Goal: Task Accomplishment & Management: Use online tool/utility

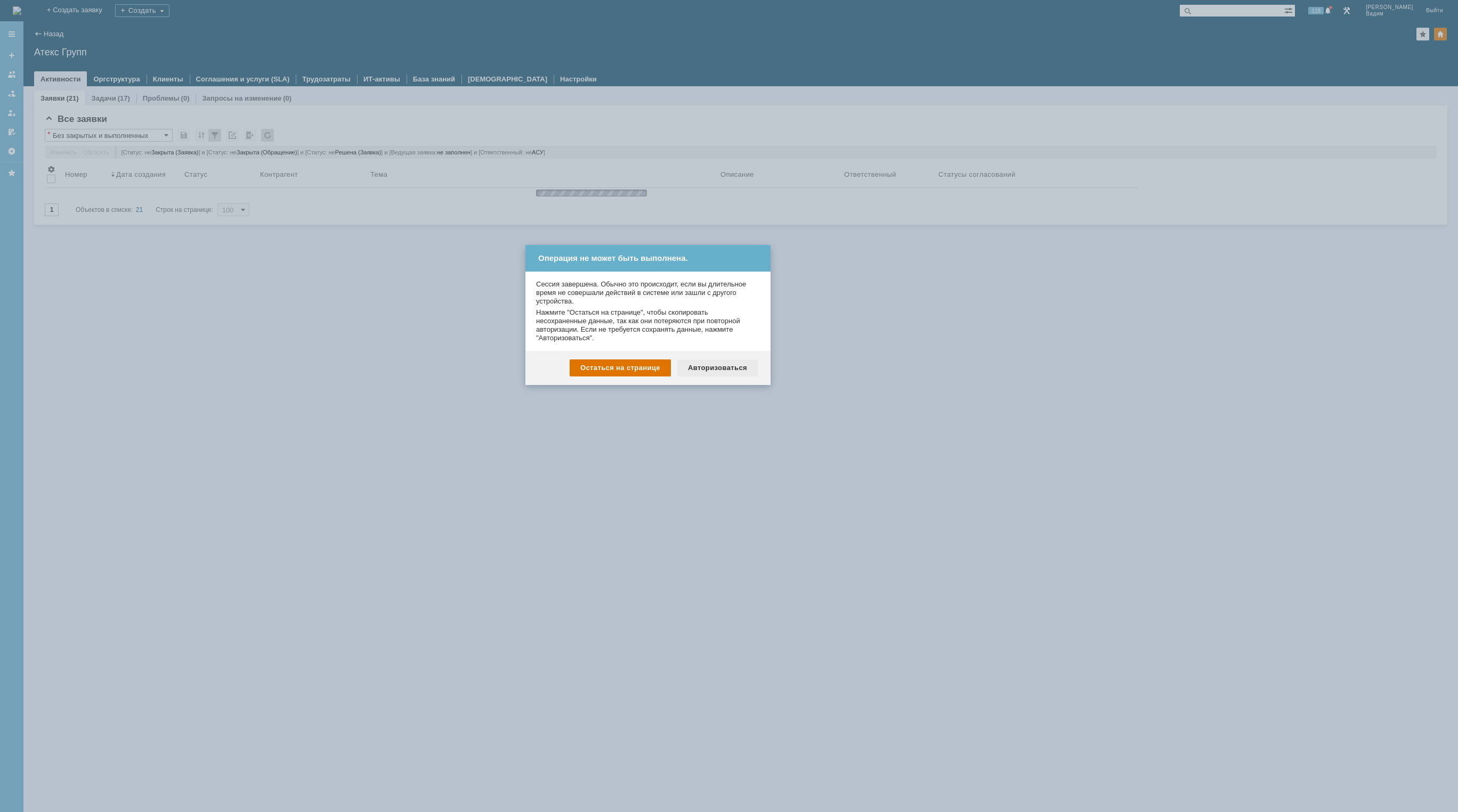
click at [707, 366] on div "Авторизоваться" at bounding box center [717, 368] width 81 height 17
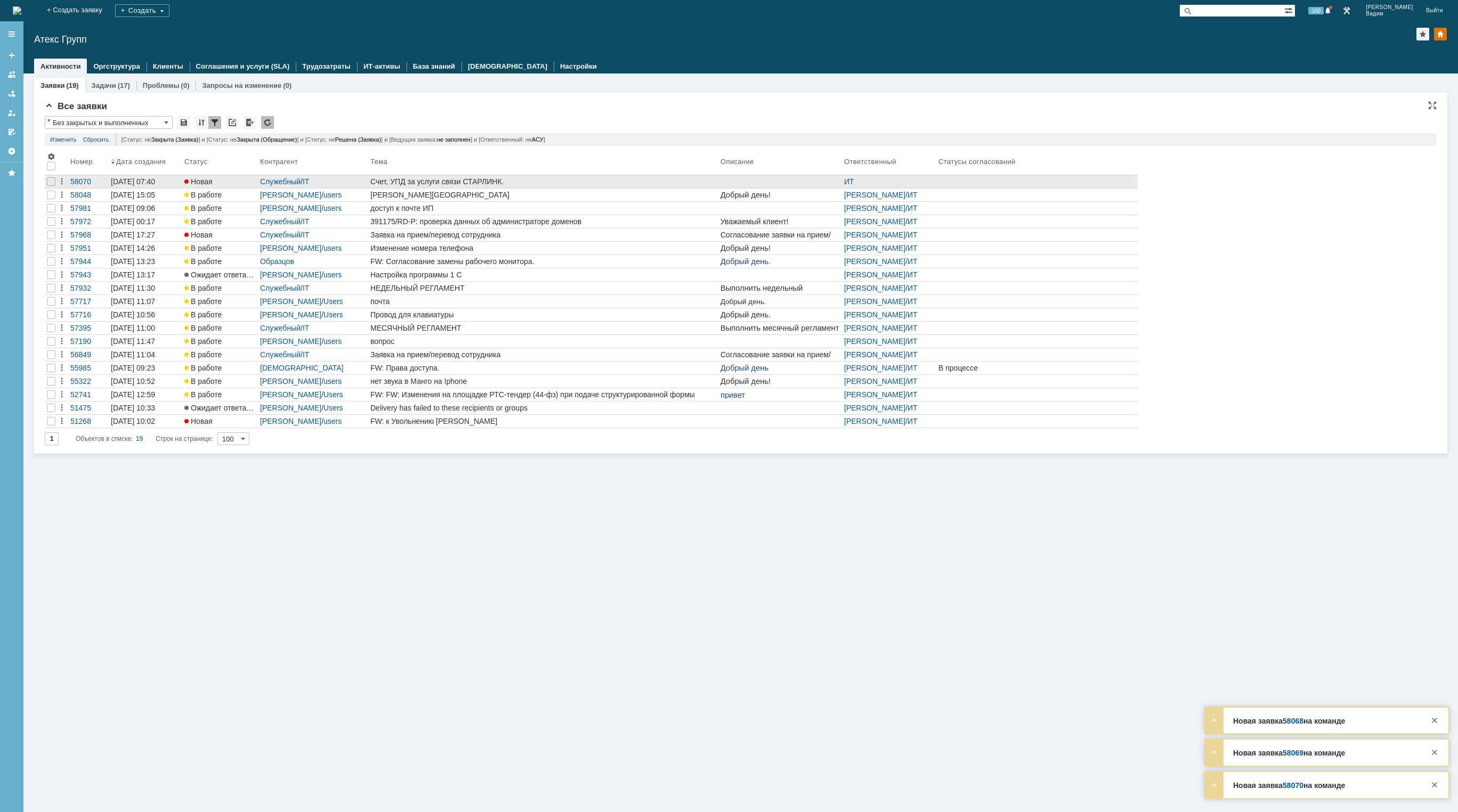
click at [50, 177] on div at bounding box center [50, 181] width 12 height 12
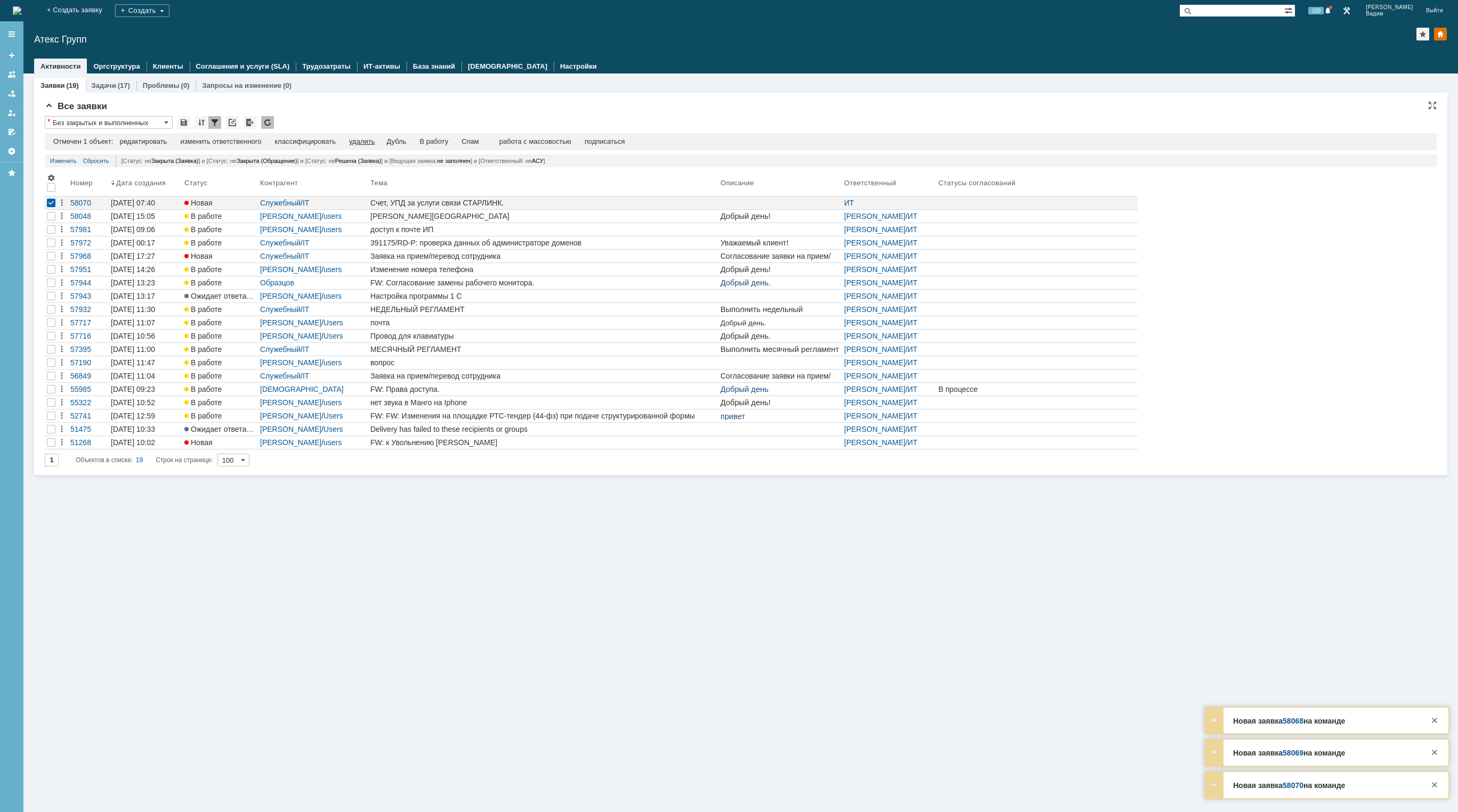
click at [363, 138] on div "удалить" at bounding box center [361, 142] width 26 height 9
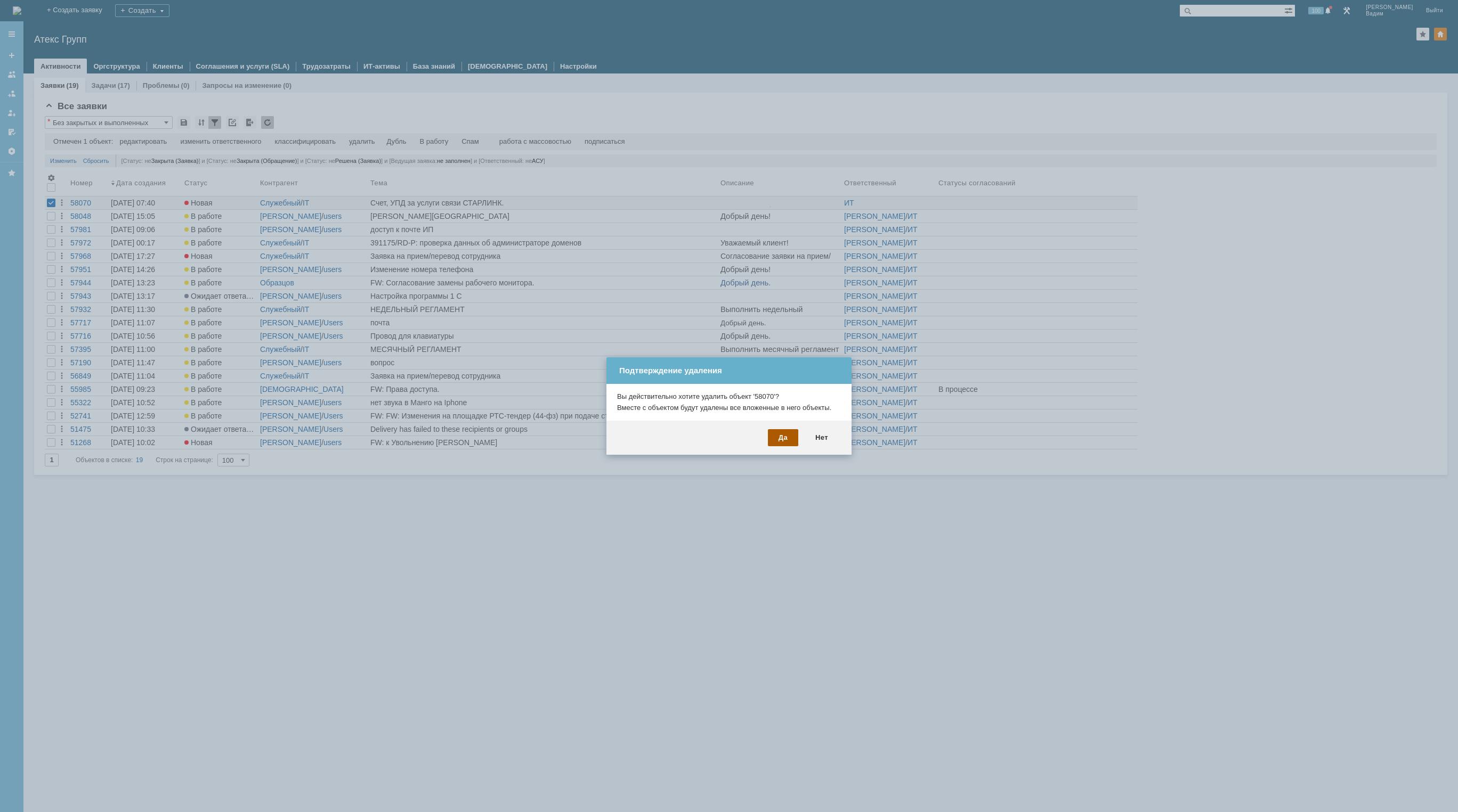
click at [775, 434] on div "Да" at bounding box center [783, 438] width 30 height 17
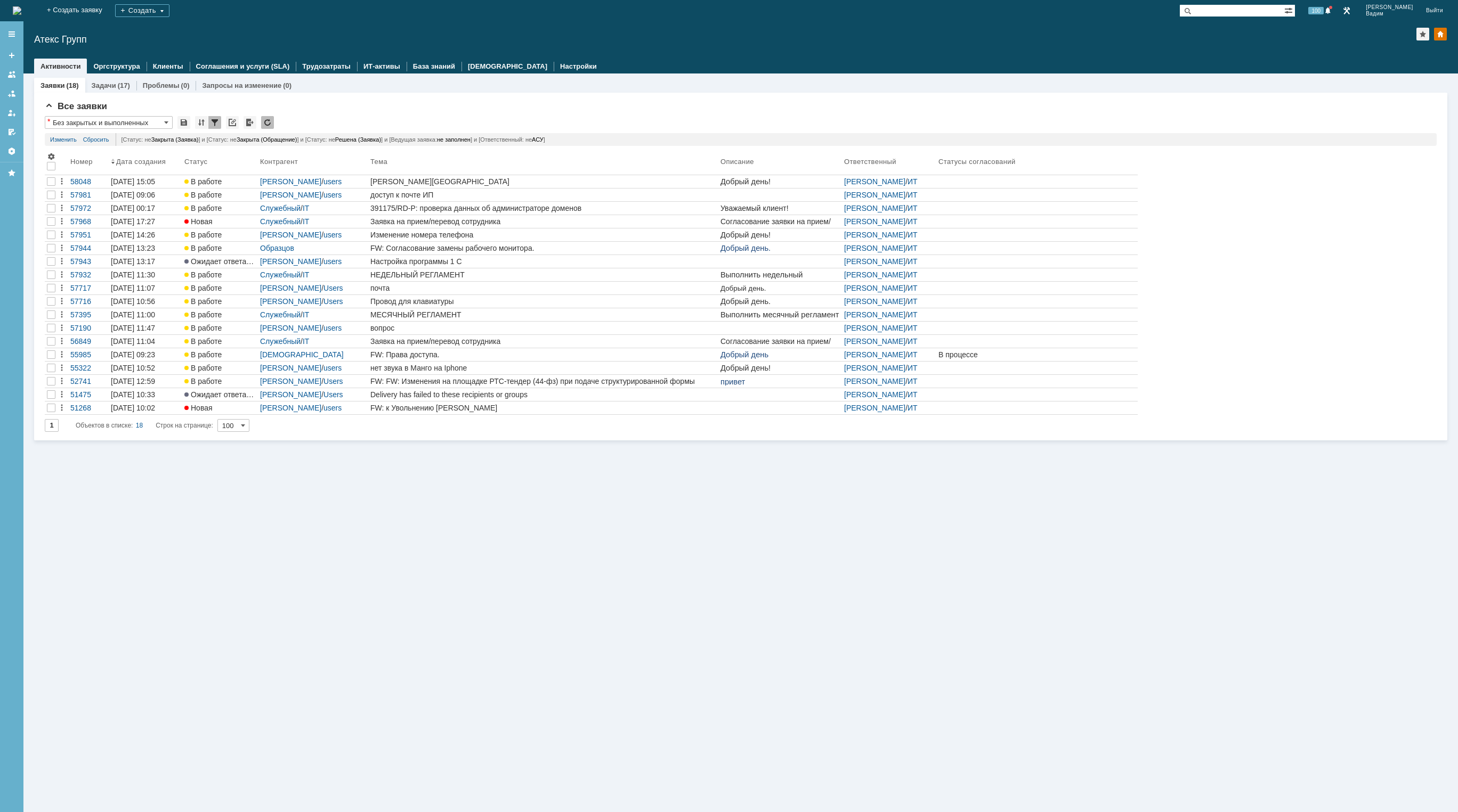
click at [21, 15] on img at bounding box center [16, 10] width 9 height 9
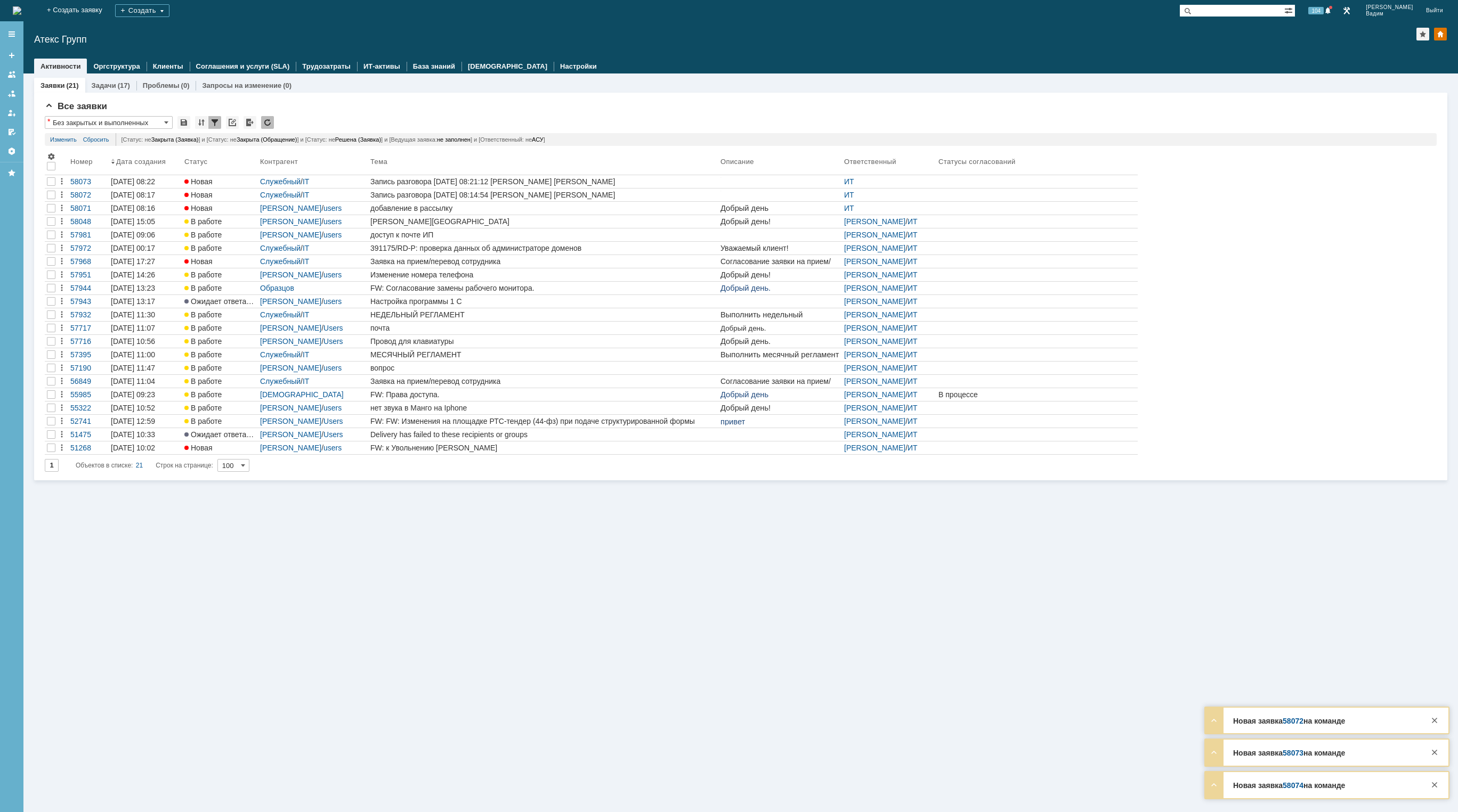
click at [21, 11] on img at bounding box center [16, 10] width 9 height 9
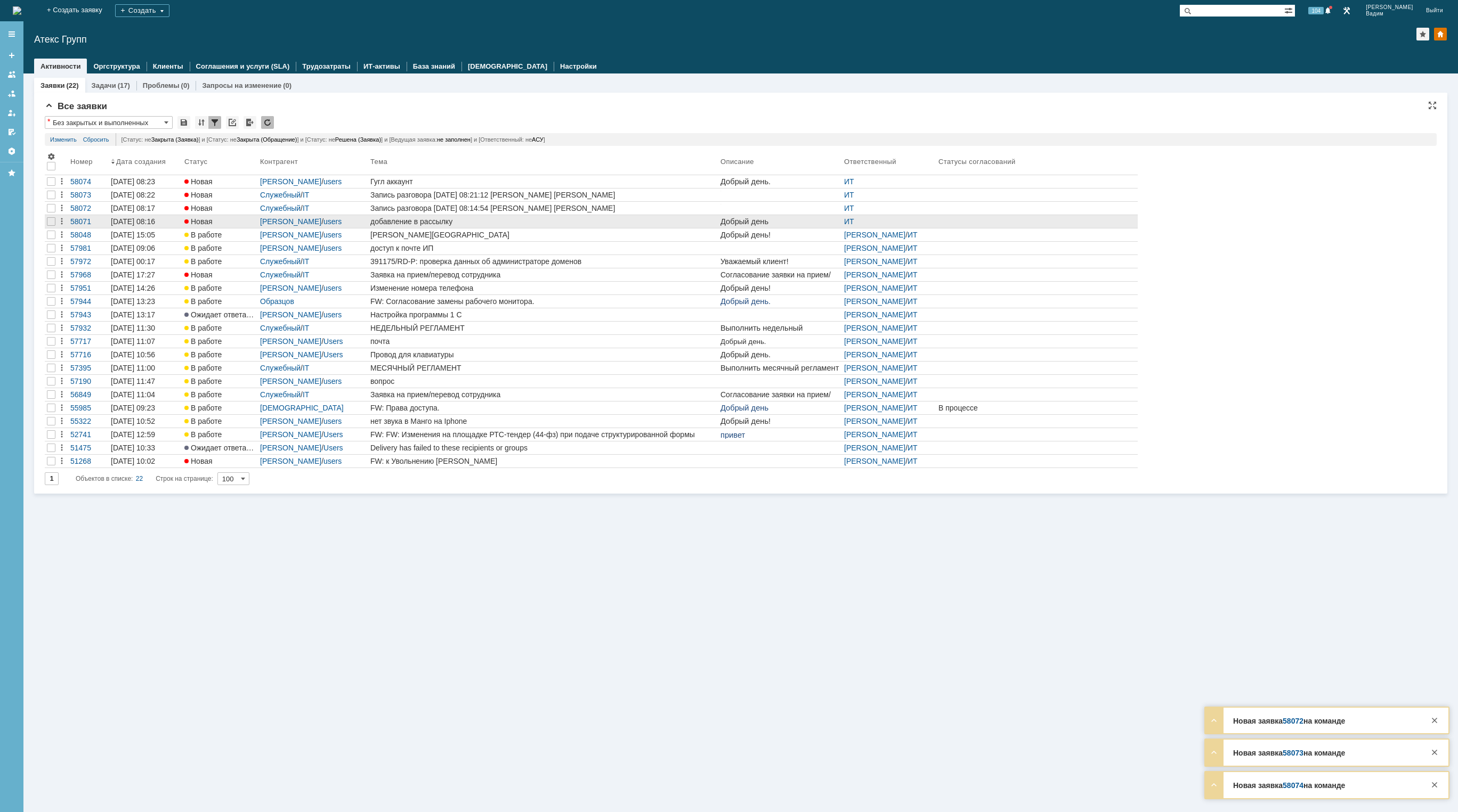
click at [518, 223] on div "добавление в рассылку" at bounding box center [543, 222] width 346 height 9
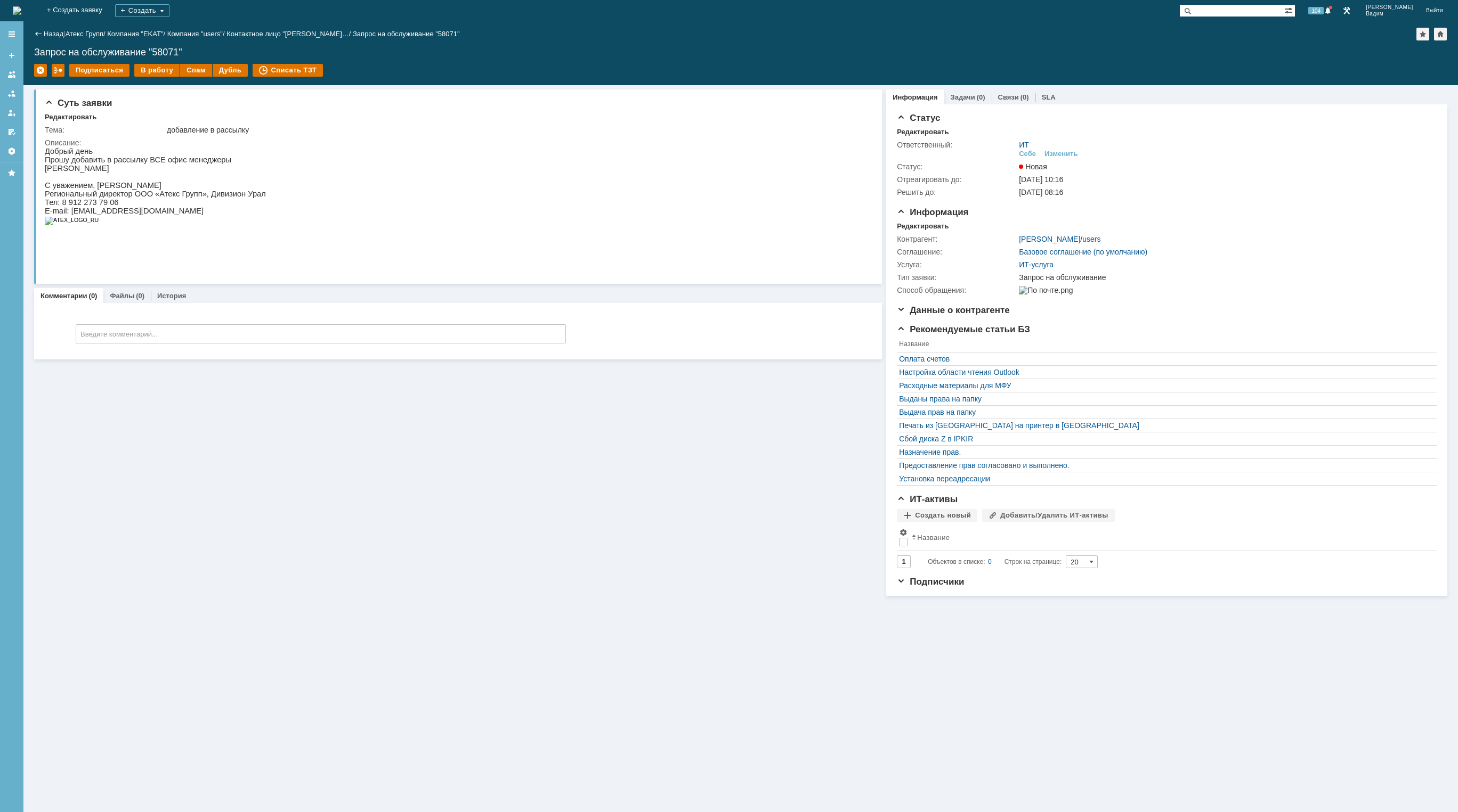
click at [21, 11] on img at bounding box center [16, 10] width 9 height 9
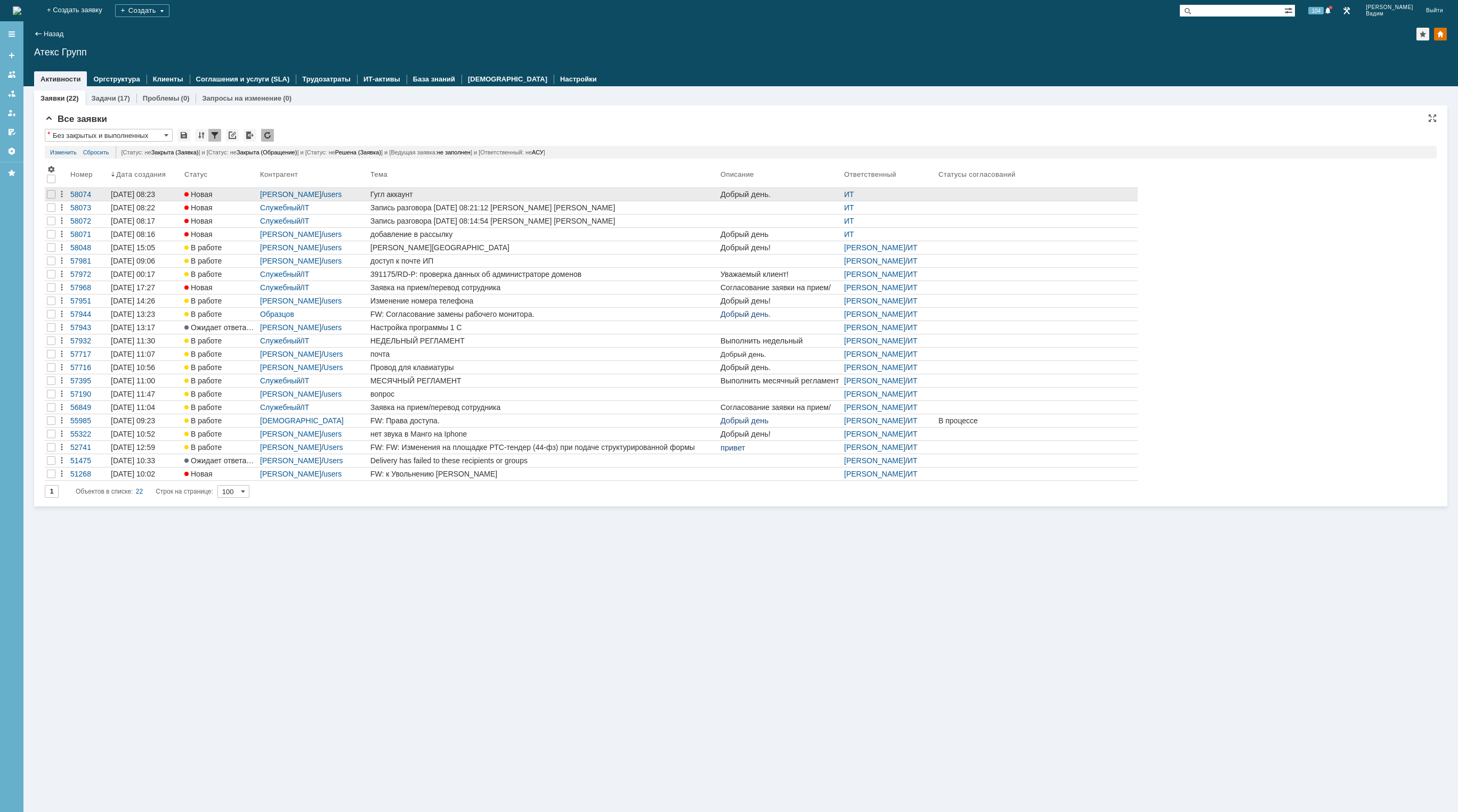
click at [452, 192] on div "Гугл аккаунт" at bounding box center [543, 194] width 346 height 9
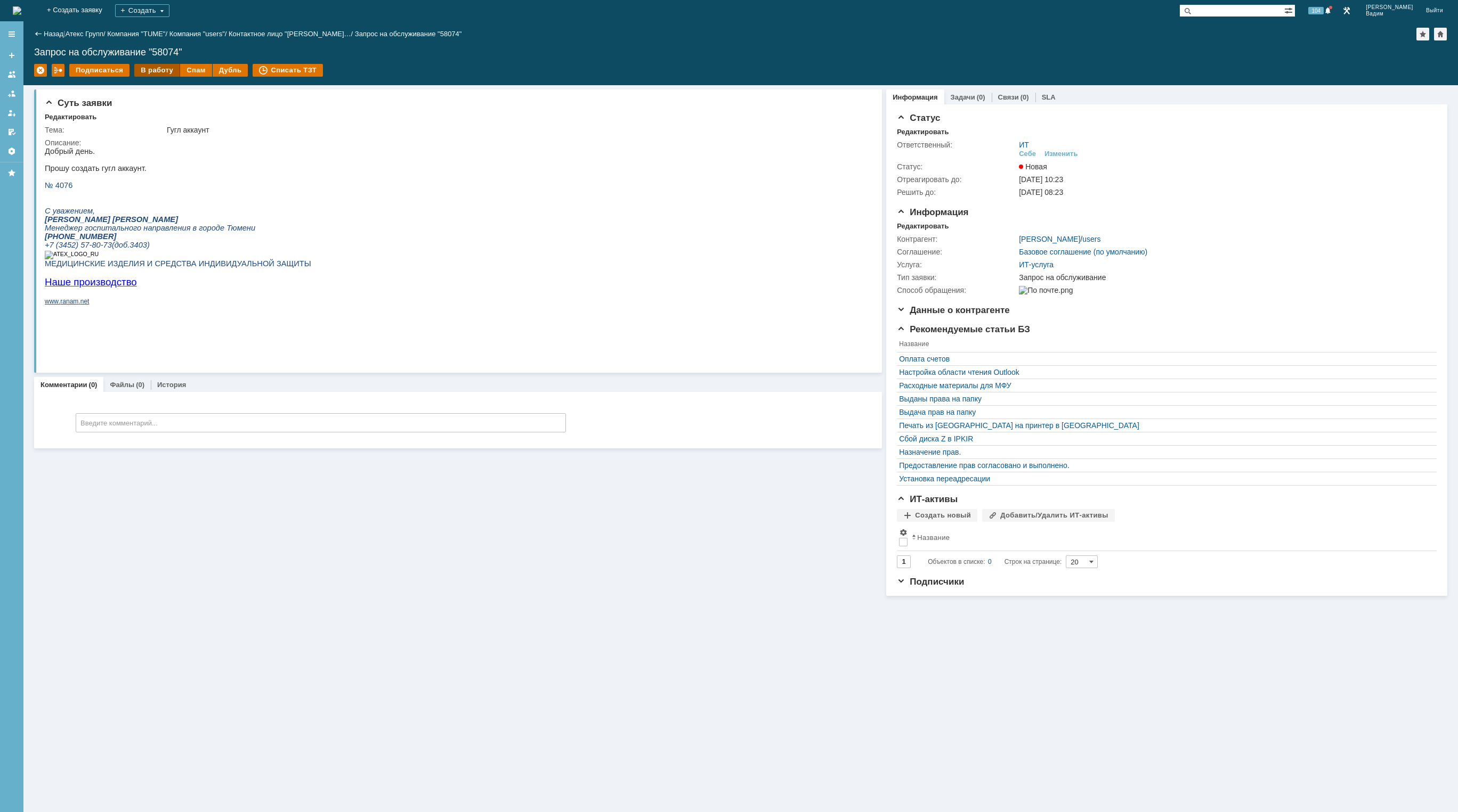
click at [153, 67] on div "В работу" at bounding box center [157, 69] width 46 height 12
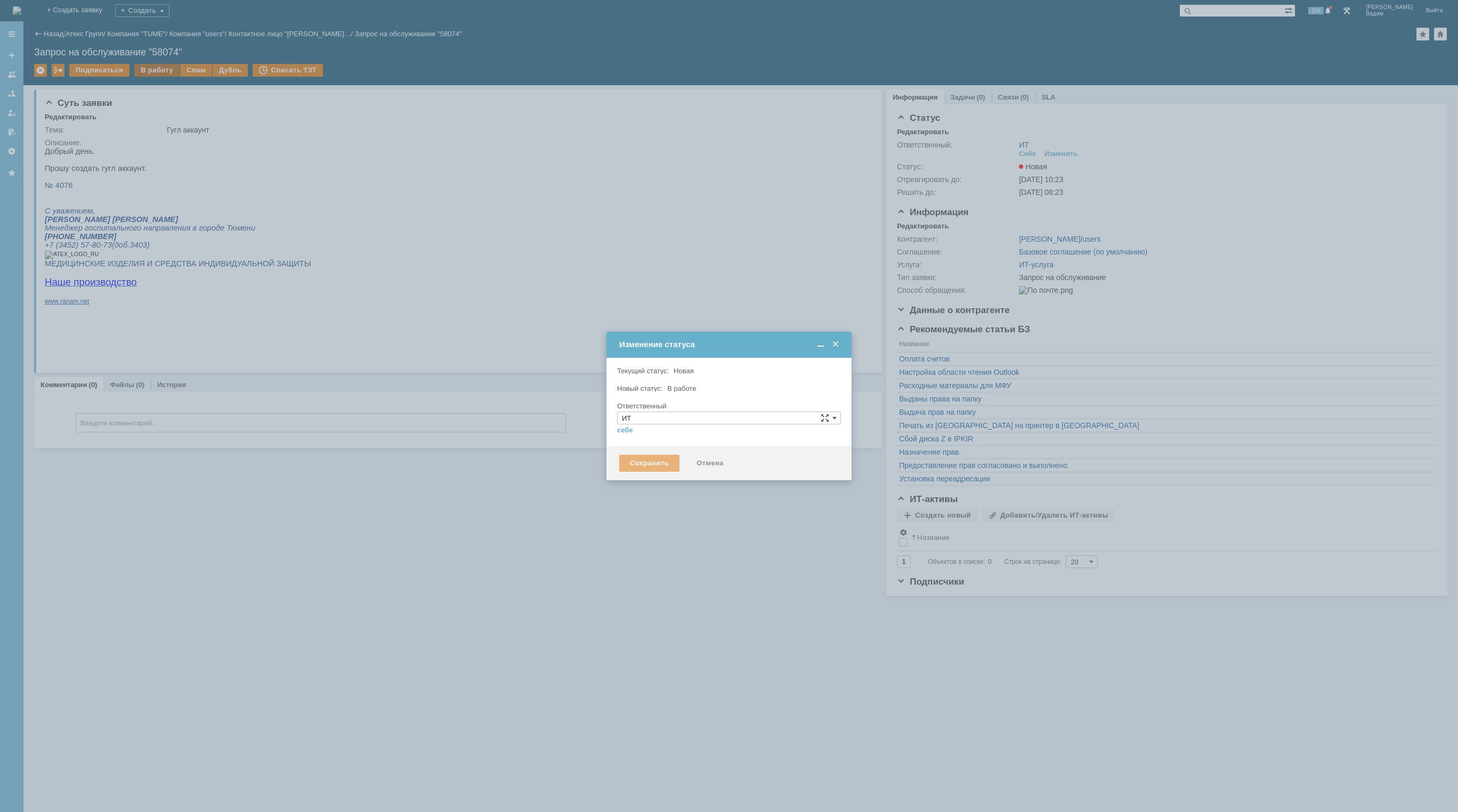
type input "[PERSON_NAME]"
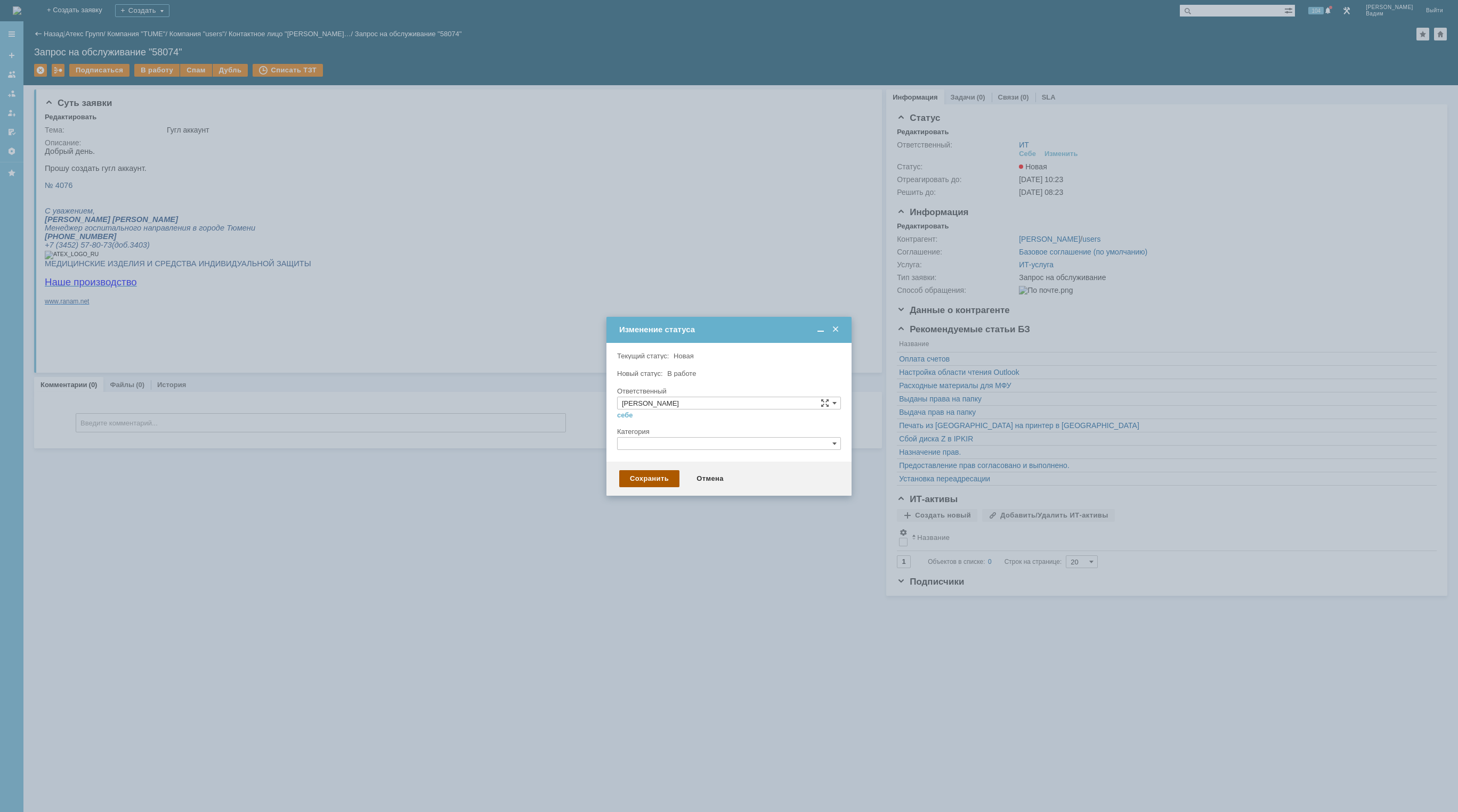
click at [663, 476] on div "Сохранить" at bounding box center [649, 479] width 60 height 17
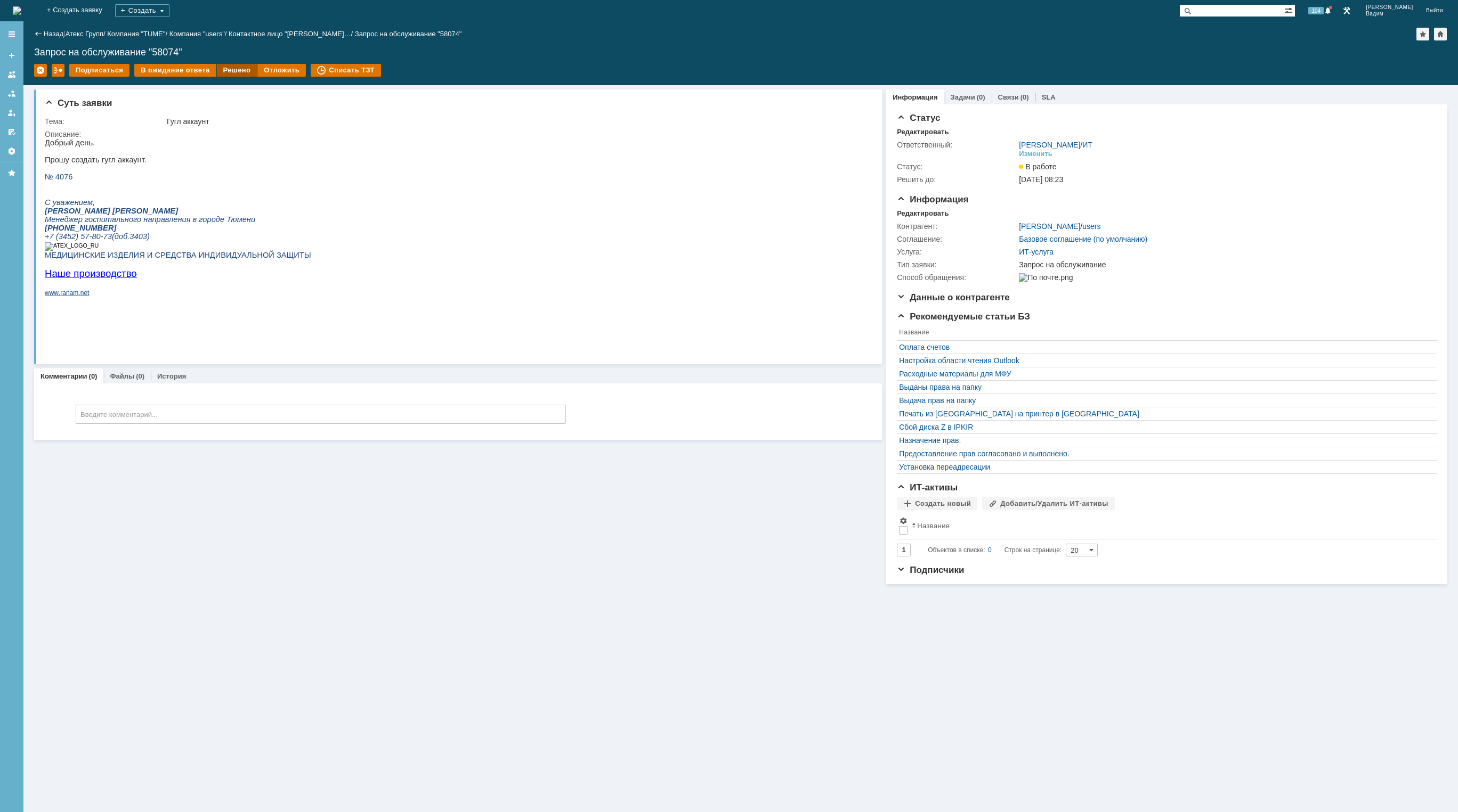
click at [224, 71] on div "Решено" at bounding box center [237, 69] width 41 height 12
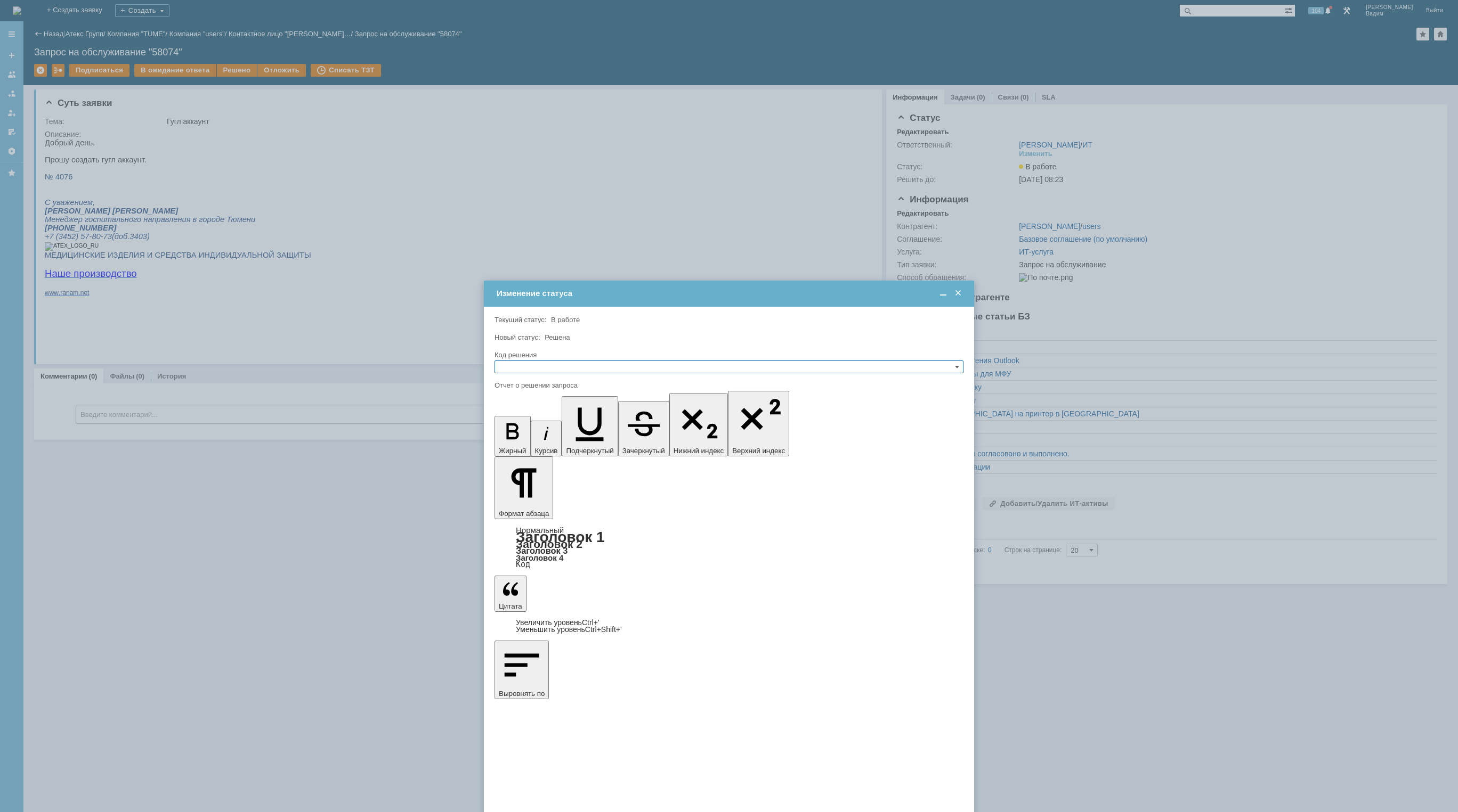
click at [532, 365] on input "text" at bounding box center [729, 366] width 469 height 12
click at [542, 406] on span "Отклонено" at bounding box center [729, 405] width 459 height 9
type input "Отклонено"
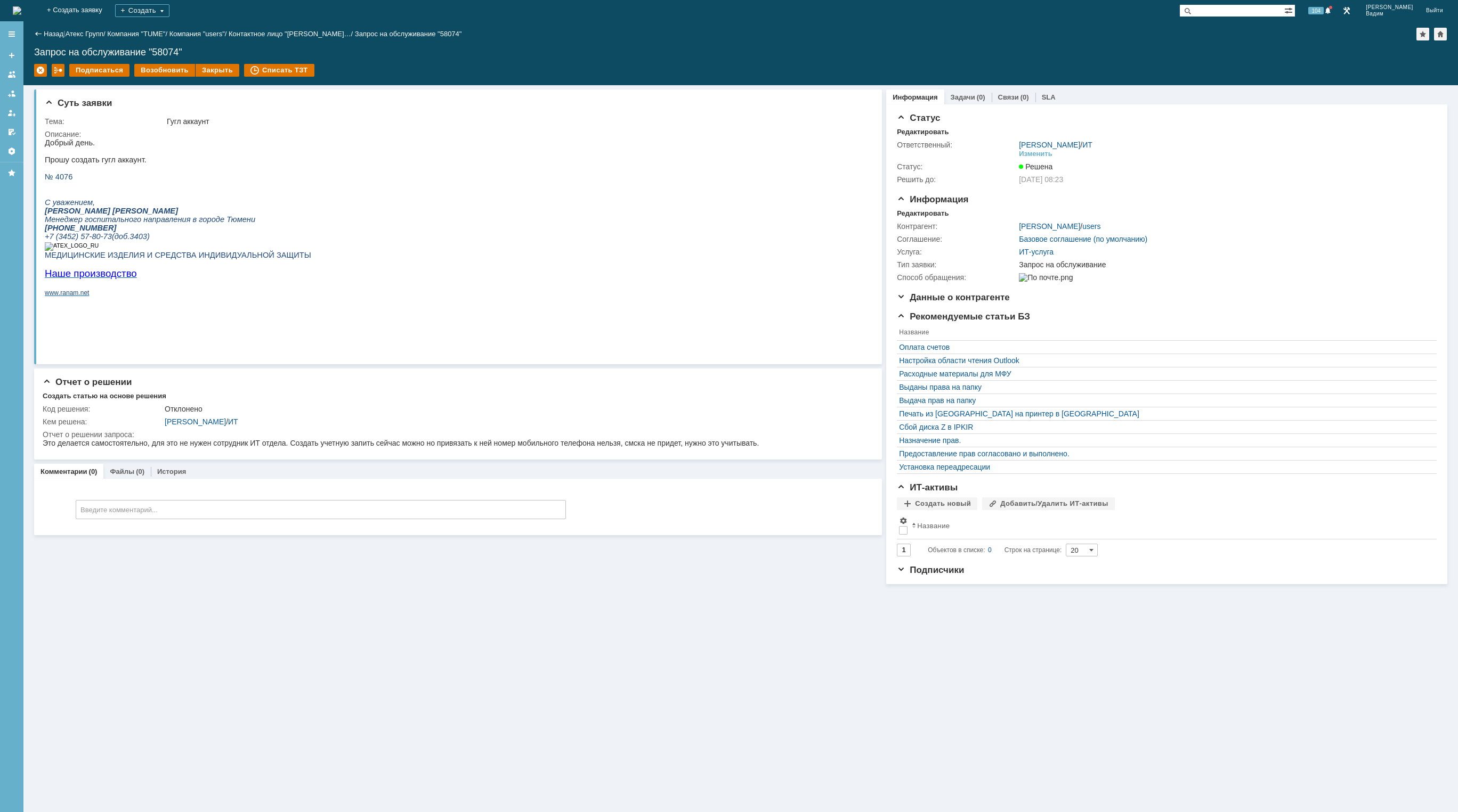
click at [21, 10] on img at bounding box center [16, 10] width 9 height 9
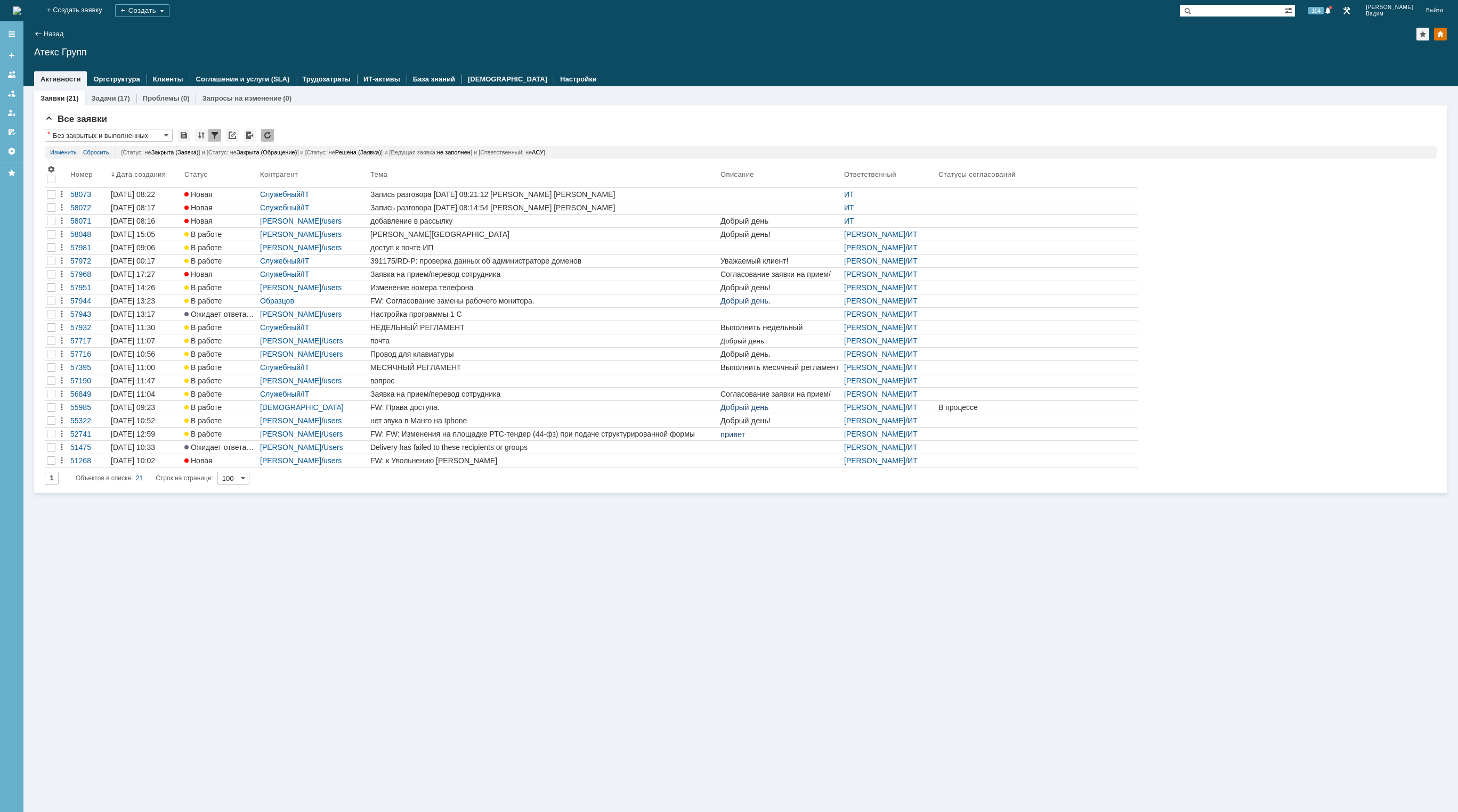
click at [21, 10] on img at bounding box center [16, 10] width 9 height 9
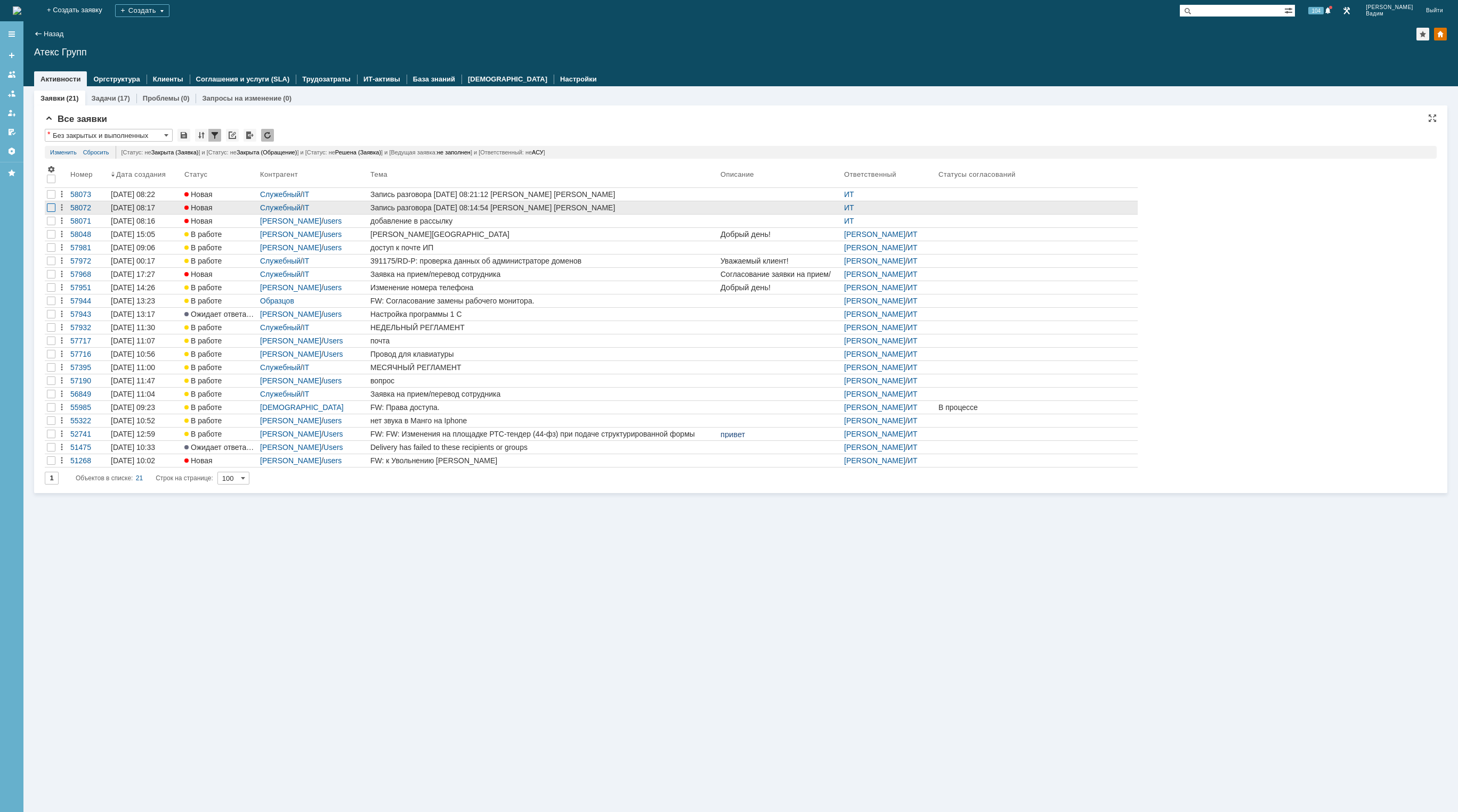
click at [48, 205] on div at bounding box center [50, 207] width 9 height 9
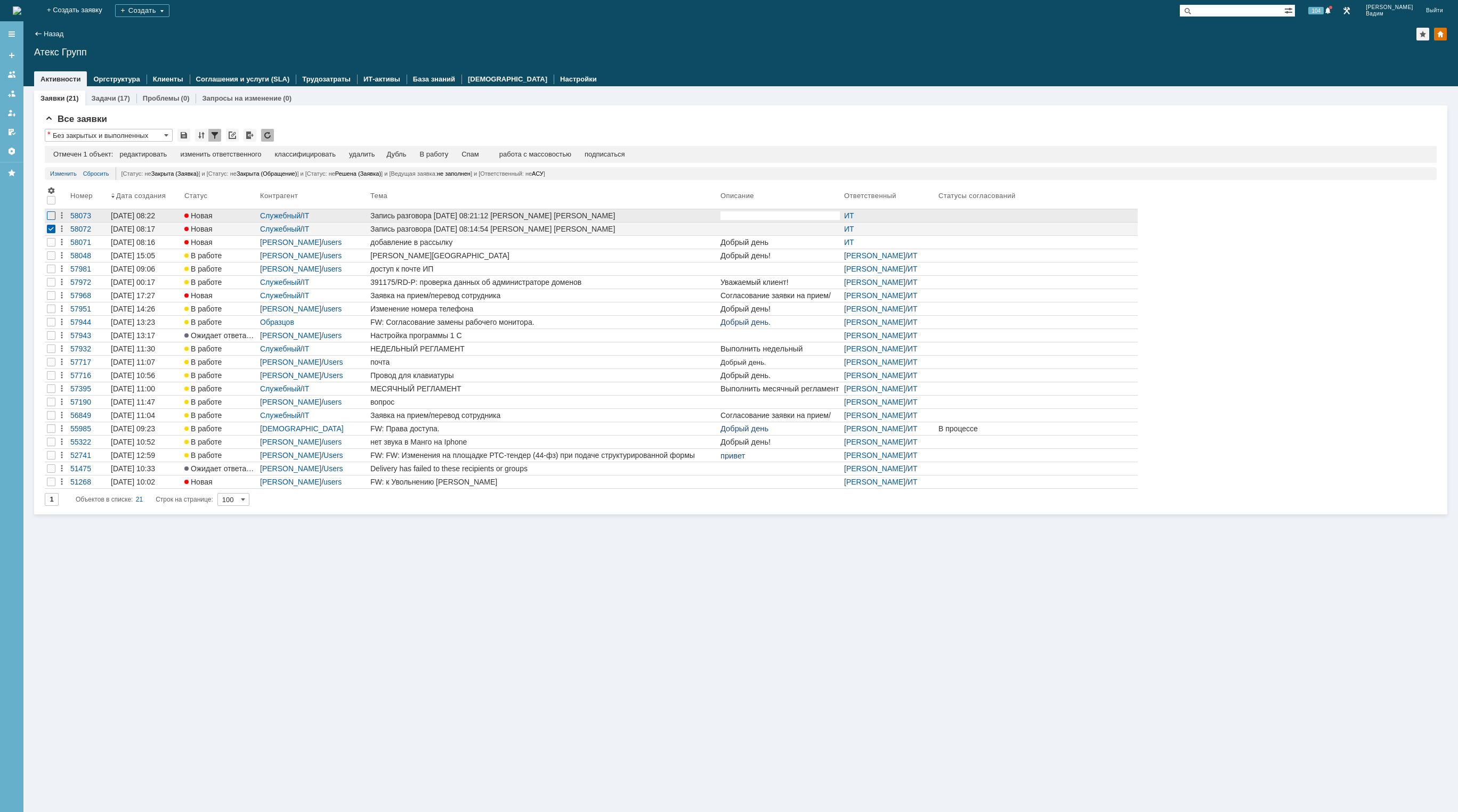
click at [53, 216] on div at bounding box center [50, 215] width 9 height 9
click at [344, 156] on div "удалить" at bounding box center [339, 154] width 26 height 9
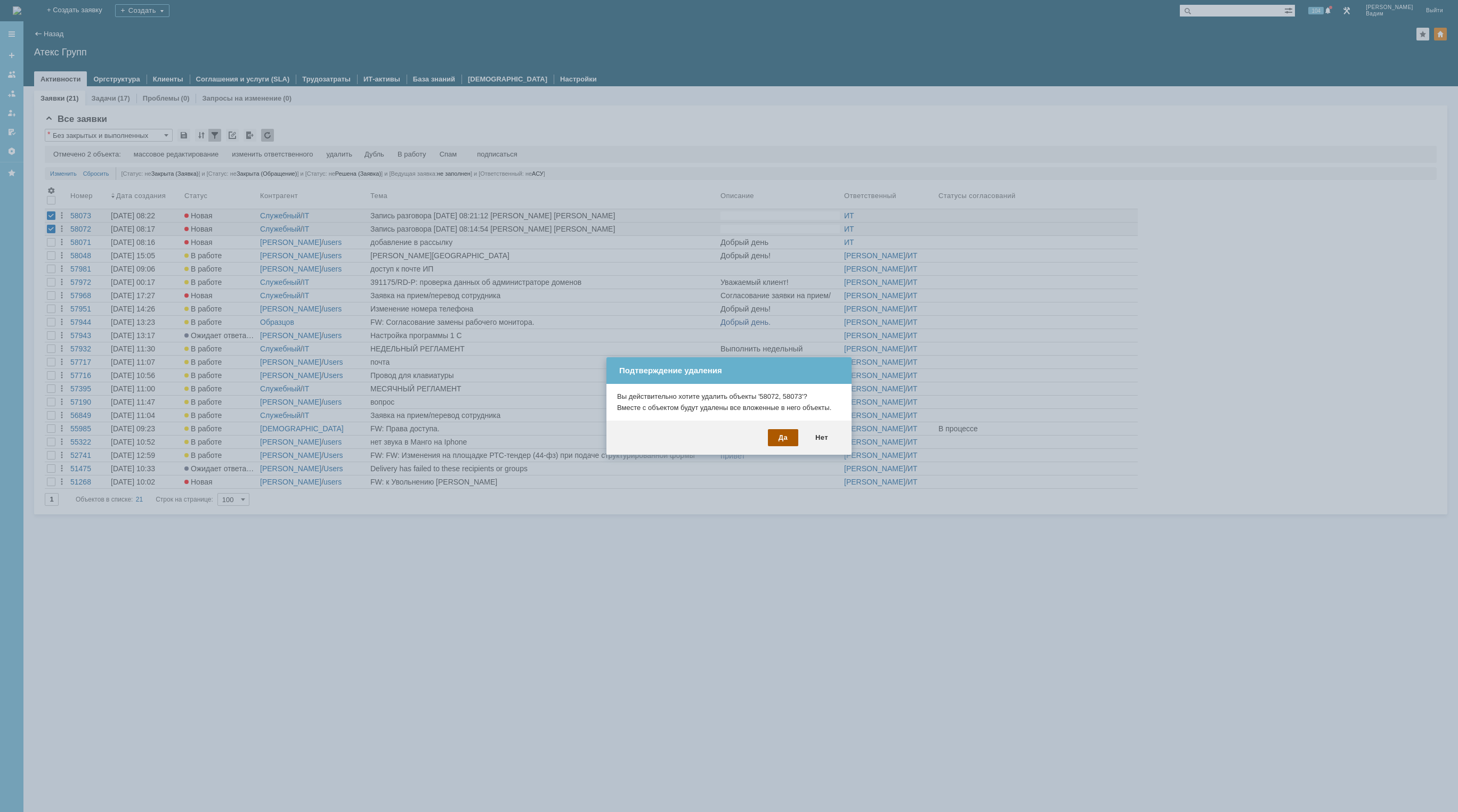
click at [779, 436] on div "Да" at bounding box center [783, 438] width 30 height 17
